Goal: Task Accomplishment & Management: Manage account settings

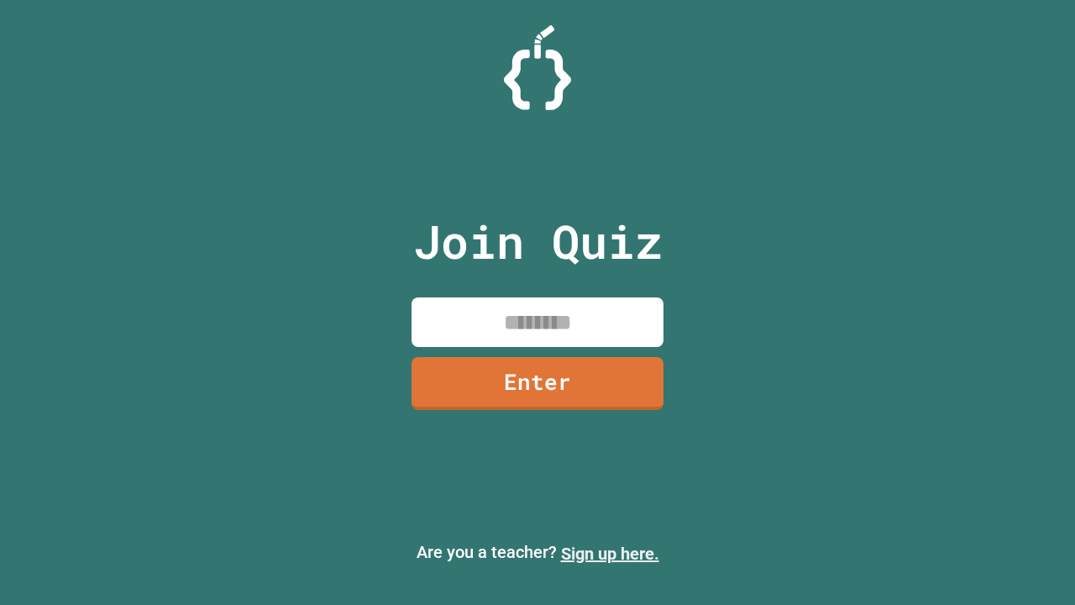
click at [610, 553] on link "Sign up here." at bounding box center [610, 553] width 98 height 20
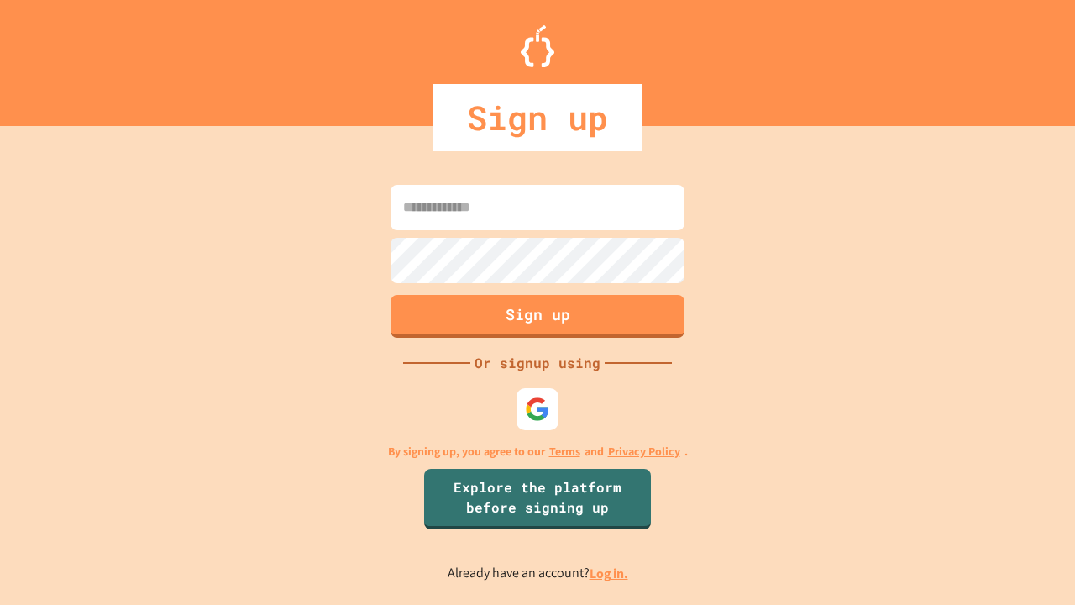
click at [610, 573] on link "Log in." at bounding box center [609, 573] width 39 height 18
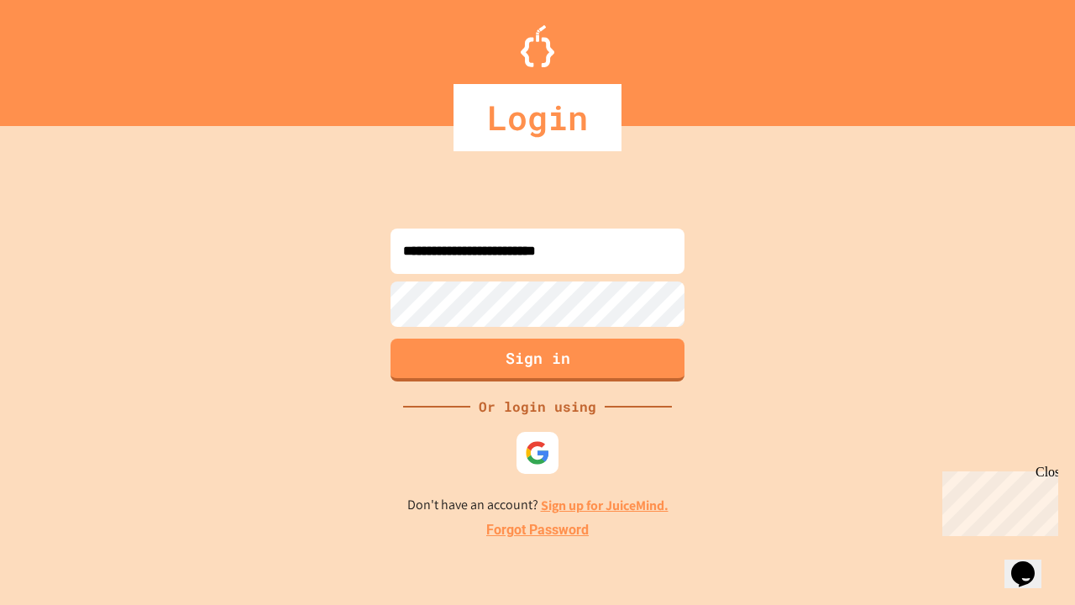
type input "**********"
